Goal: Communication & Community: Answer question/provide support

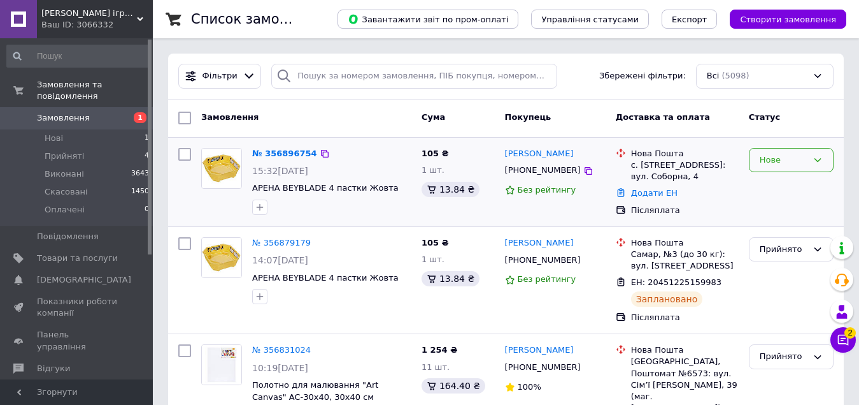
click at [771, 166] on div "Нове" at bounding box center [784, 160] width 48 height 13
click at [776, 186] on li "Прийнято" at bounding box center [791, 187] width 83 height 24
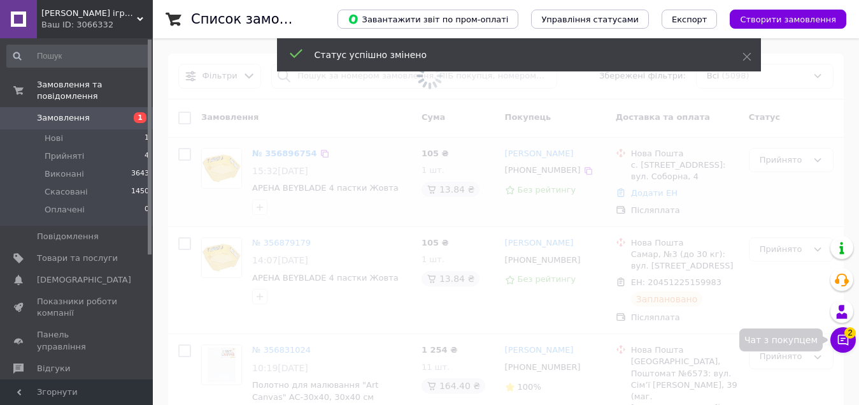
click at [838, 342] on icon at bounding box center [843, 339] width 11 height 11
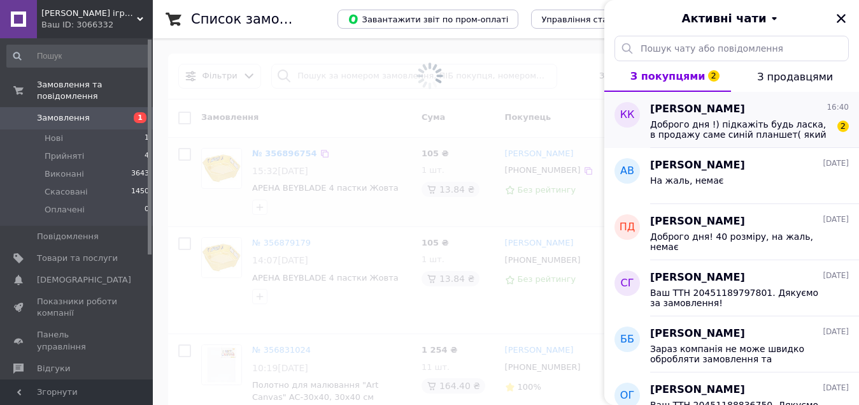
click at [775, 130] on span "Доброго дня !) підкажіть будь ласка, в продажу саме синій планшет( який перший …" at bounding box center [740, 129] width 181 height 20
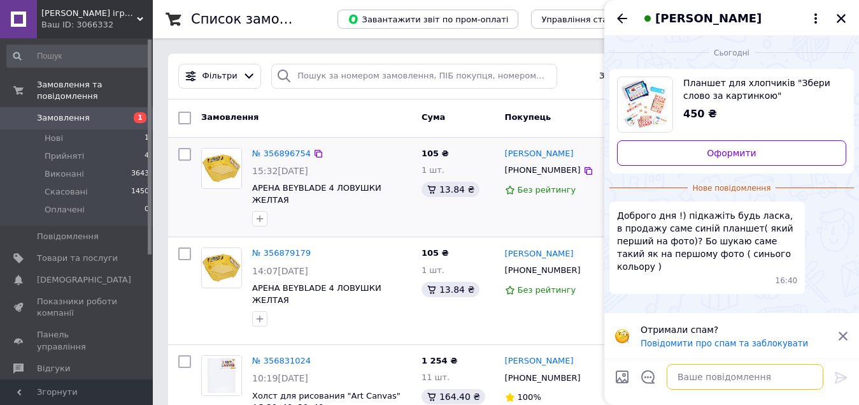
click at [716, 380] on textarea at bounding box center [745, 376] width 157 height 25
type textarea "L"
click at [716, 375] on textarea "Доброго дня! У" at bounding box center [733, 376] width 182 height 25
type textarea "Доброго дня! Уточнюю"
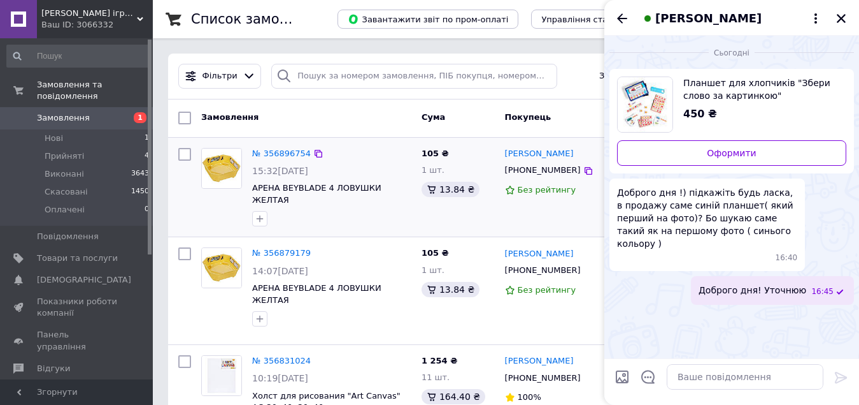
click at [750, 97] on span "Планшет для хлопчиків "Збери слово за картинкою" Ubumblebees (ПСД198-УКР) PSD19…" at bounding box center [760, 88] width 153 height 25
click at [753, 372] on textarea at bounding box center [745, 376] width 157 height 25
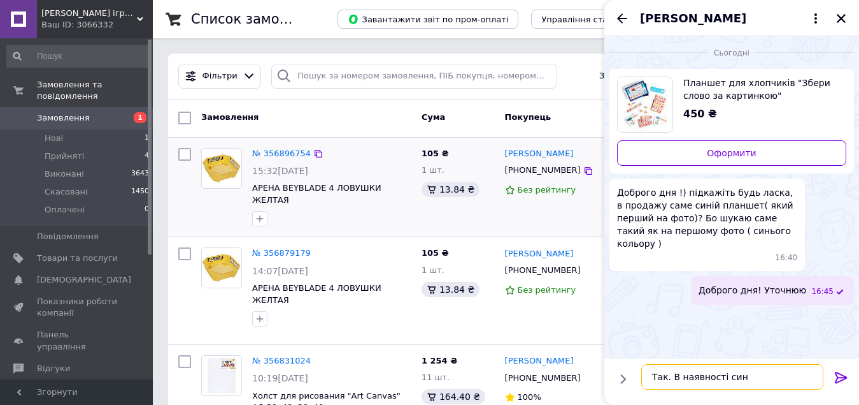
type textarea "Так. В наявності сині"
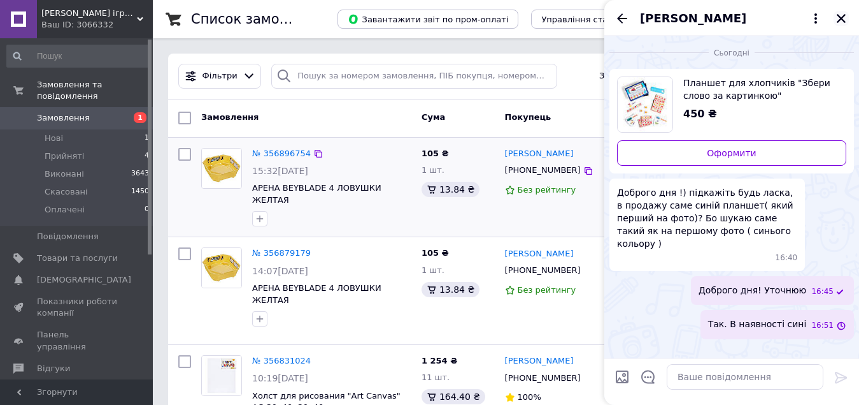
click at [843, 18] on icon "Закрити" at bounding box center [841, 18] width 9 height 9
